Goal: Transaction & Acquisition: Purchase product/service

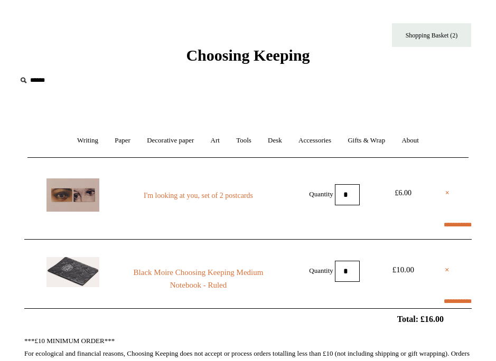
select select "**********"
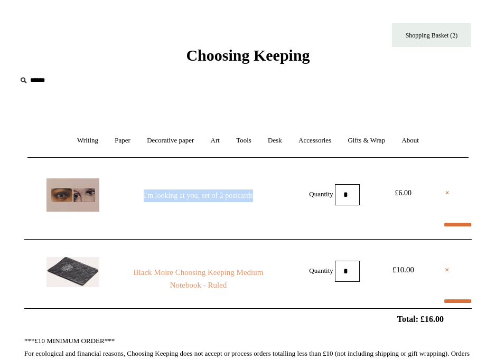
click at [196, 284] on link "Black Moire Choosing Keeping Medium Notebook - Ruled" at bounding box center [198, 278] width 162 height 25
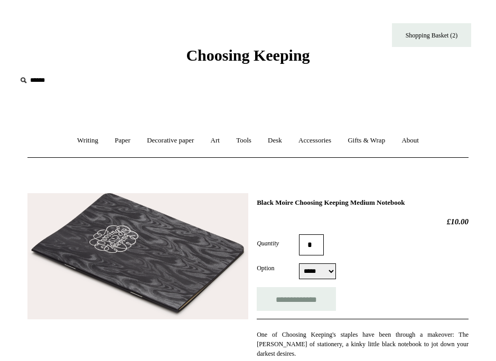
select select "*****"
